Goal: Information Seeking & Learning: Learn about a topic

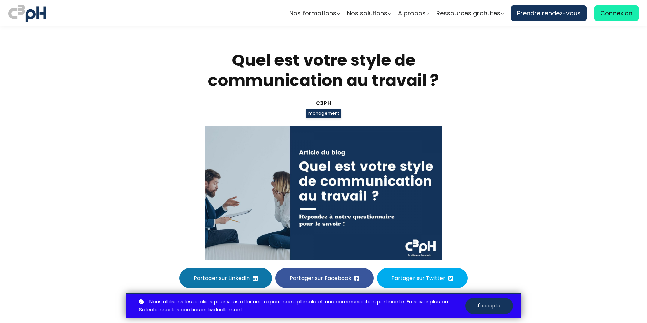
scroll to position [440, 0]
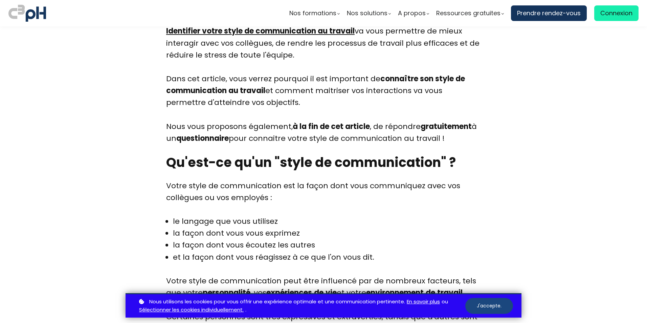
click at [489, 306] on button "J'accepte." at bounding box center [489, 306] width 48 height 16
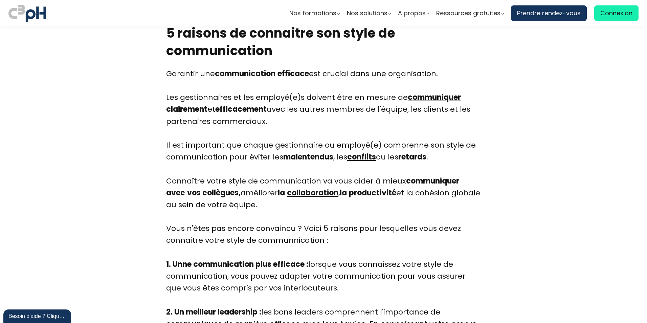
scroll to position [1172, 0]
